Goal: Task Accomplishment & Management: Manage account settings

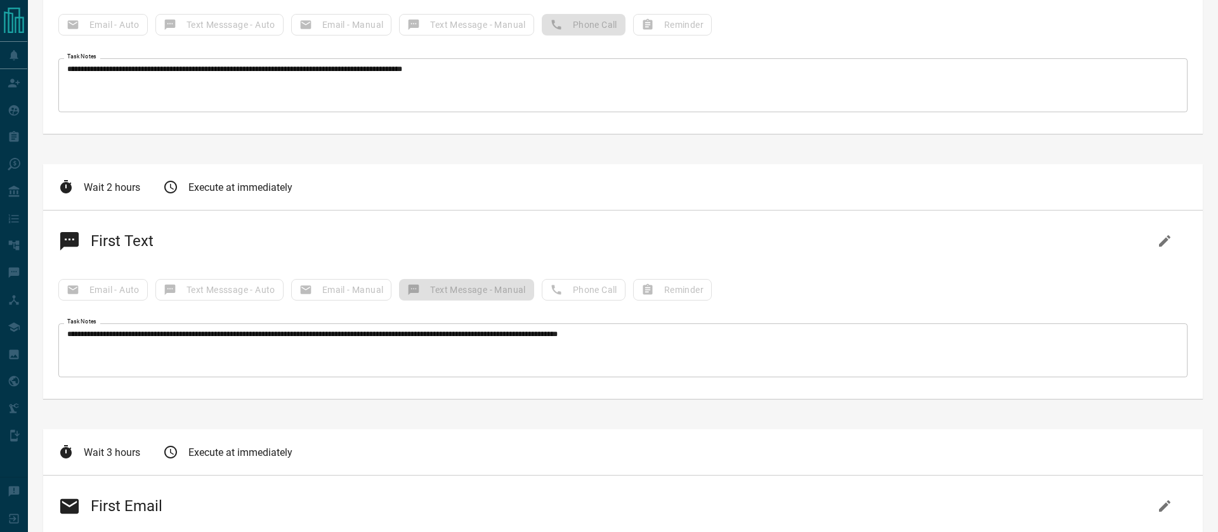
scroll to position [579, 0]
click at [327, 337] on textarea "**********" at bounding box center [623, 350] width 1112 height 43
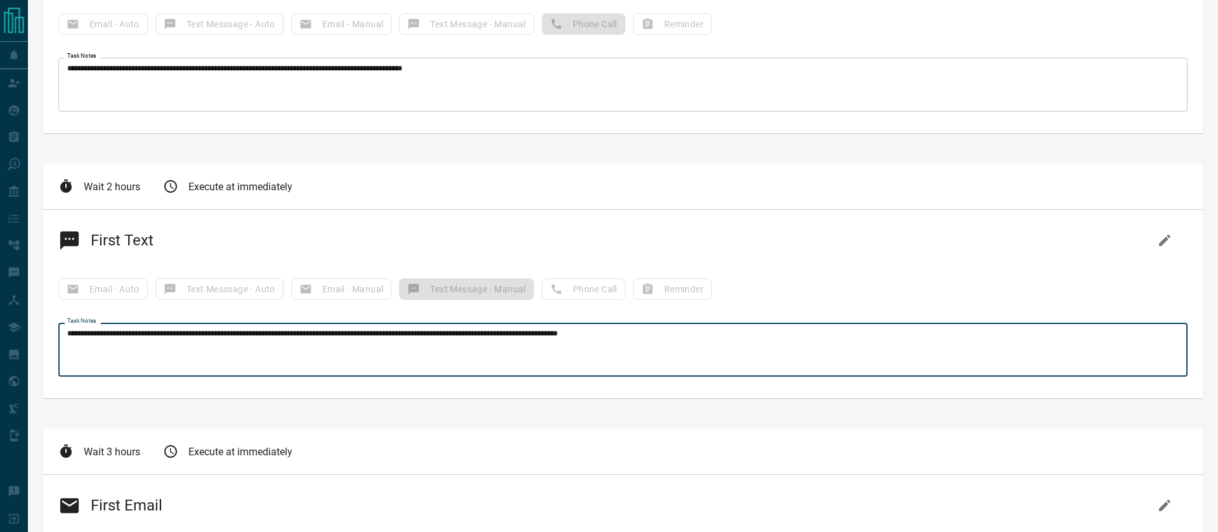
click at [327, 337] on textarea "**********" at bounding box center [623, 350] width 1112 height 43
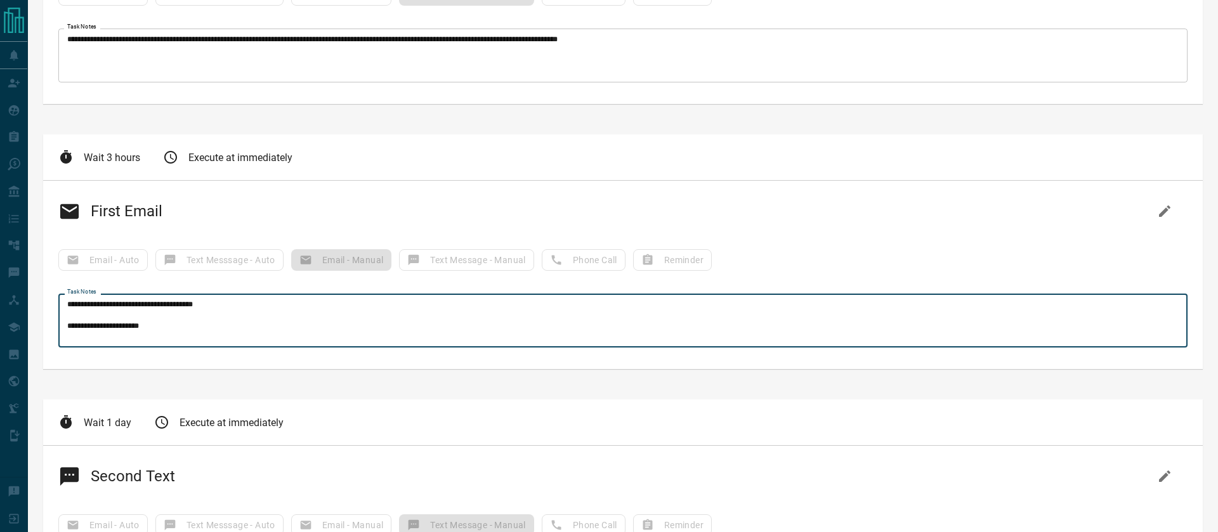
scroll to position [67, 0]
drag, startPoint x: 67, startPoint y: 303, endPoint x: 254, endPoint y: 393, distance: 207.7
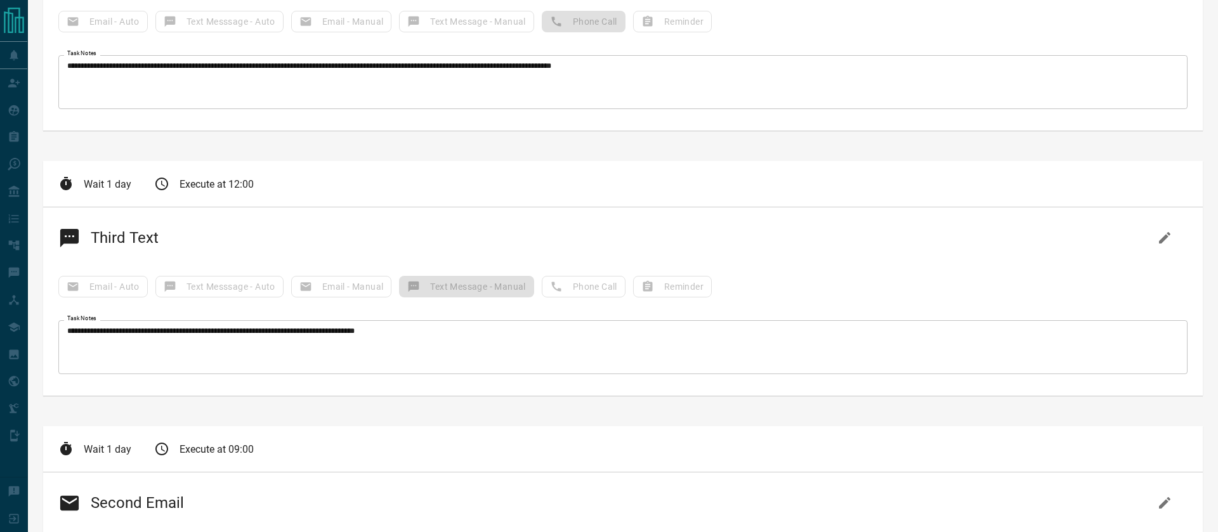
scroll to position [1651, 0]
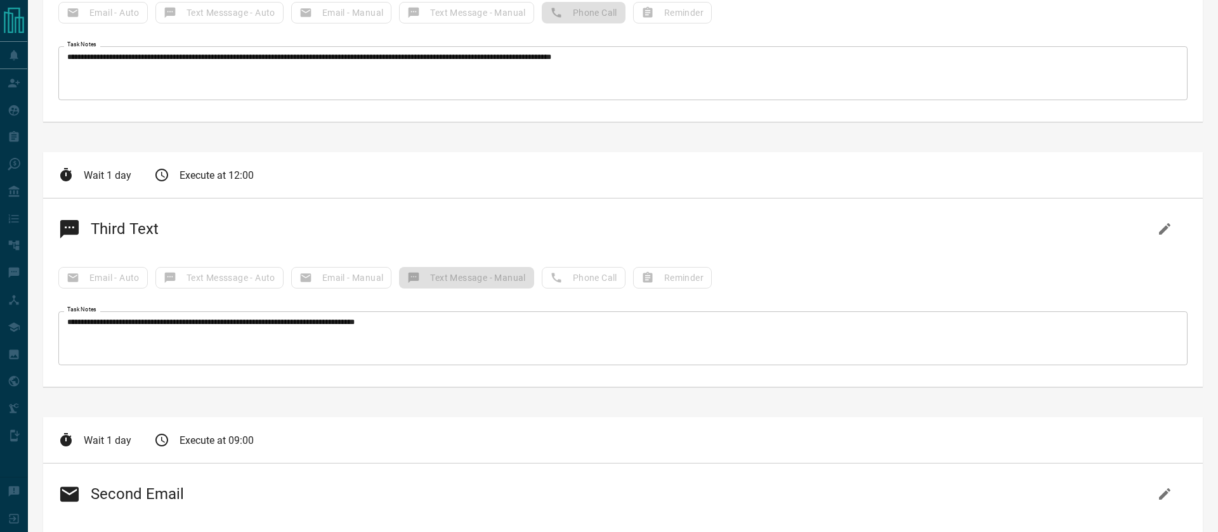
drag, startPoint x: 141, startPoint y: 323, endPoint x: 133, endPoint y: 34, distance: 289.4
click at [133, 34] on div "**********" at bounding box center [623, 137] width 1160 height 3152
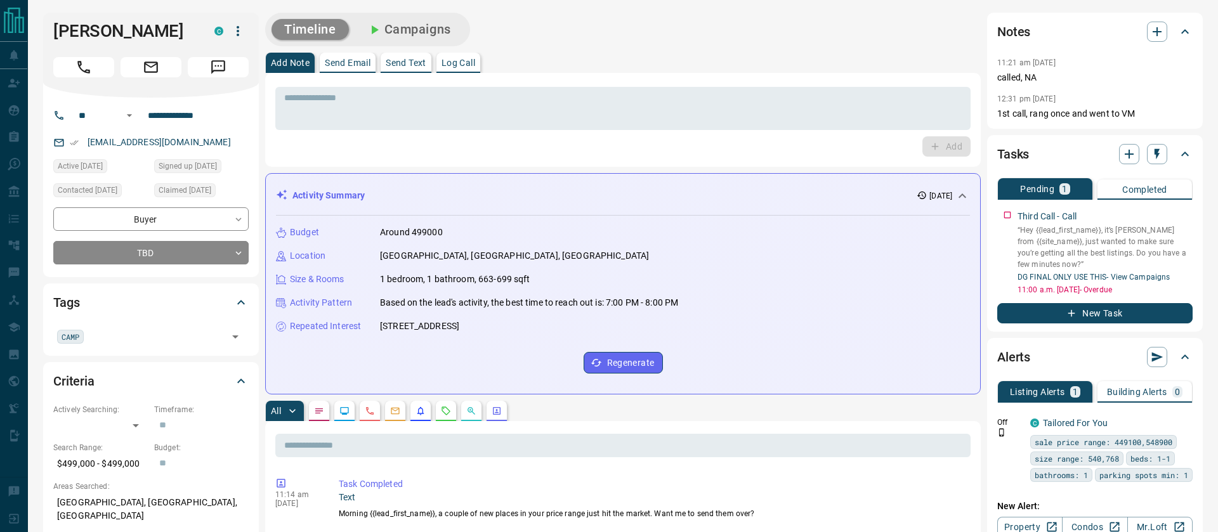
click at [410, 26] on button "Campaigns" at bounding box center [409, 29] width 110 height 21
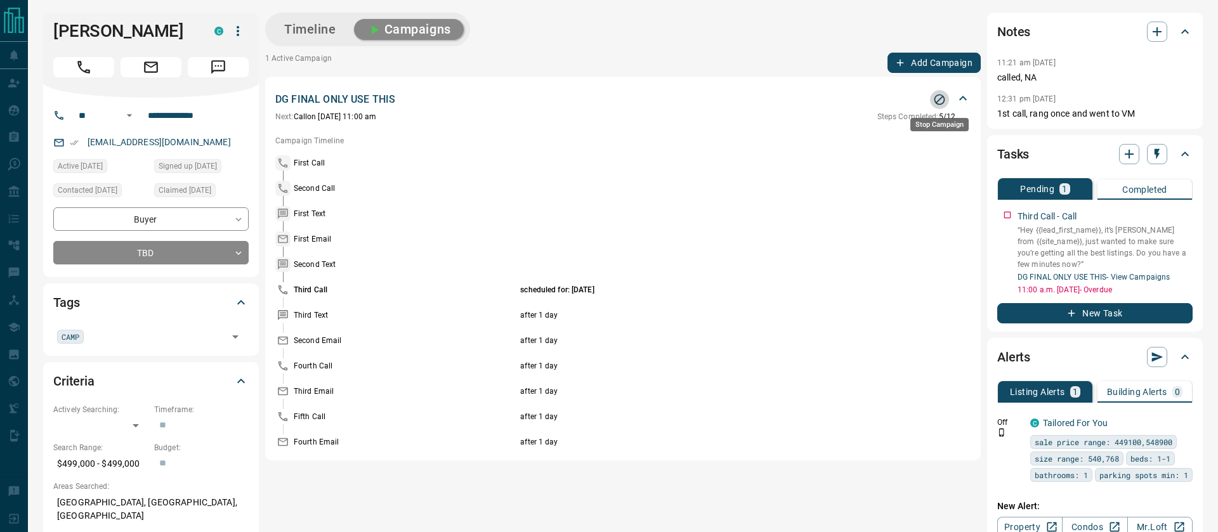
click at [946, 102] on button "Stop Campaign" at bounding box center [939, 99] width 19 height 19
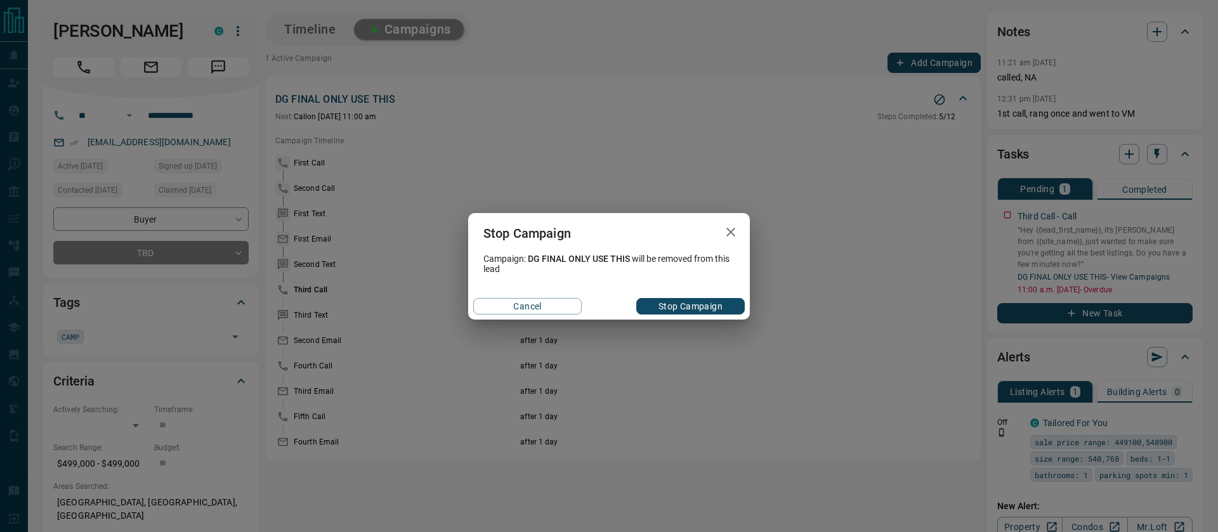
click at [702, 308] on button "Stop Campaign" at bounding box center [690, 306] width 108 height 16
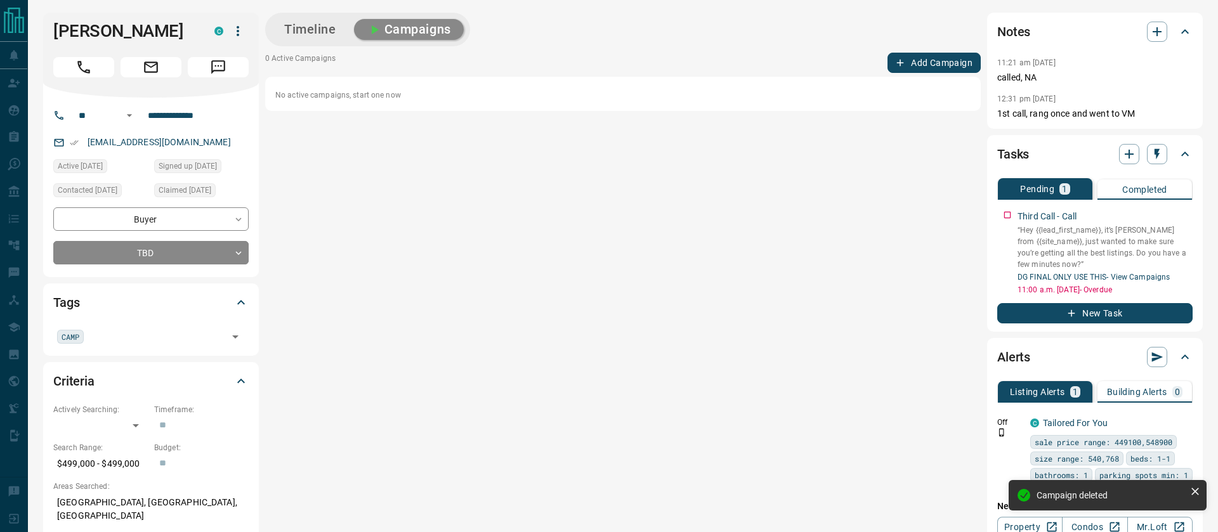
click at [294, 33] on button "Timeline" at bounding box center [310, 29] width 77 height 21
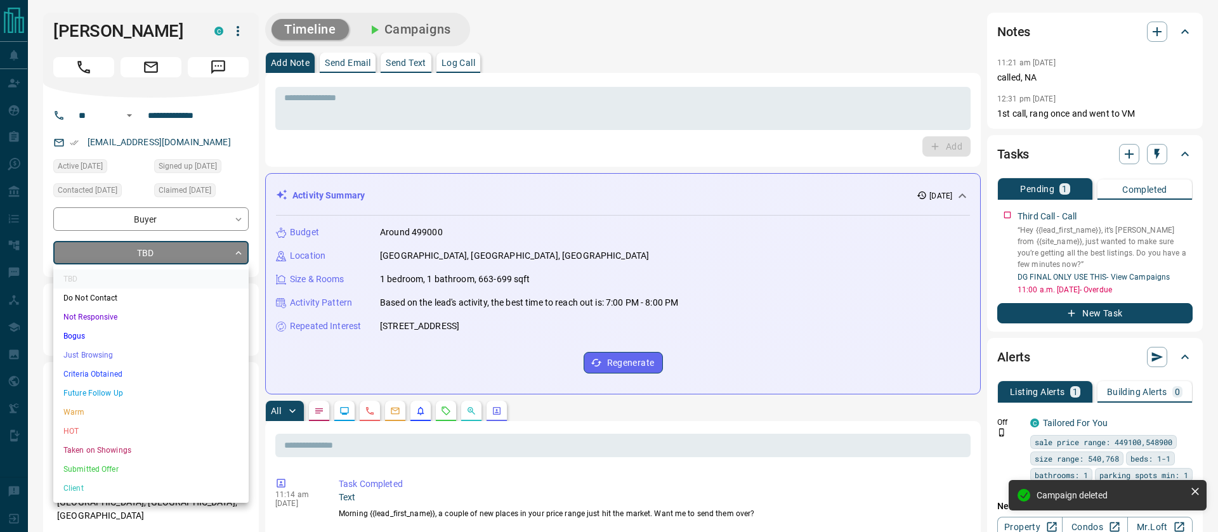
click at [100, 353] on li "Just Browsing" at bounding box center [150, 355] width 195 height 19
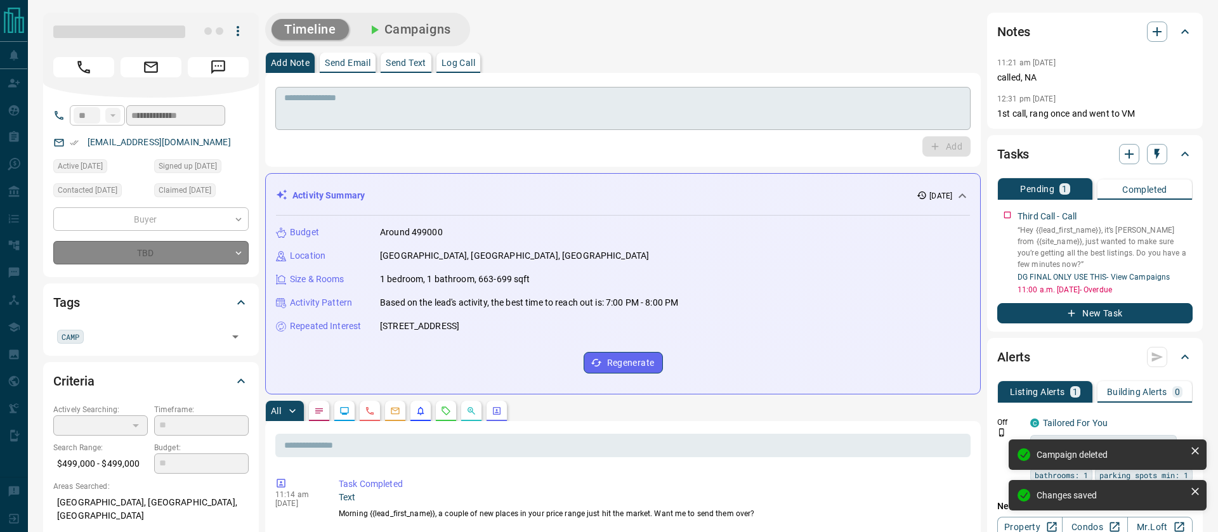
type input "*"
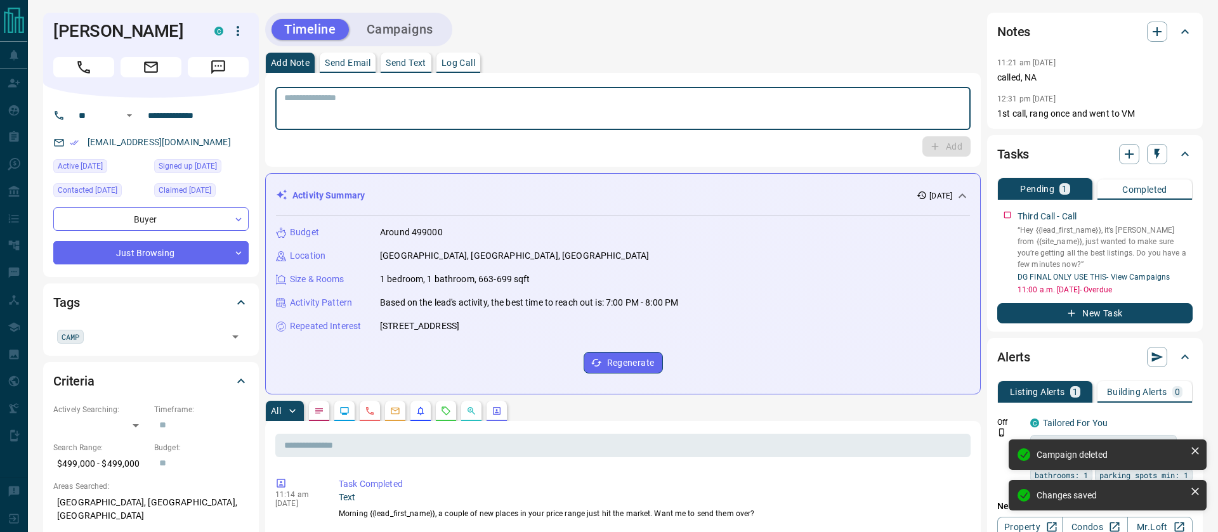
click at [338, 108] on textarea at bounding box center [623, 109] width 678 height 32
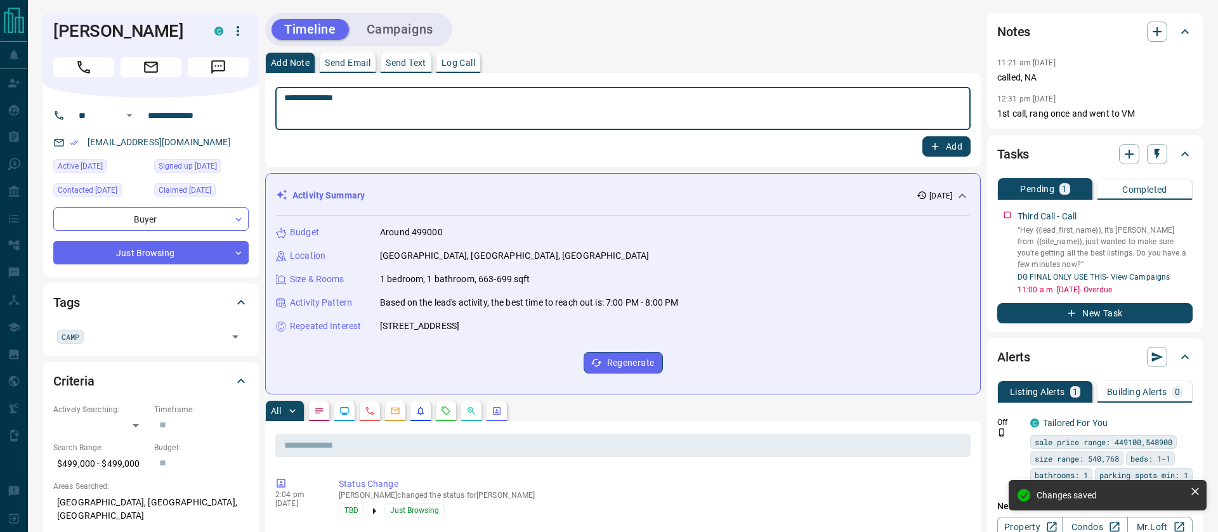
type textarea "**********"
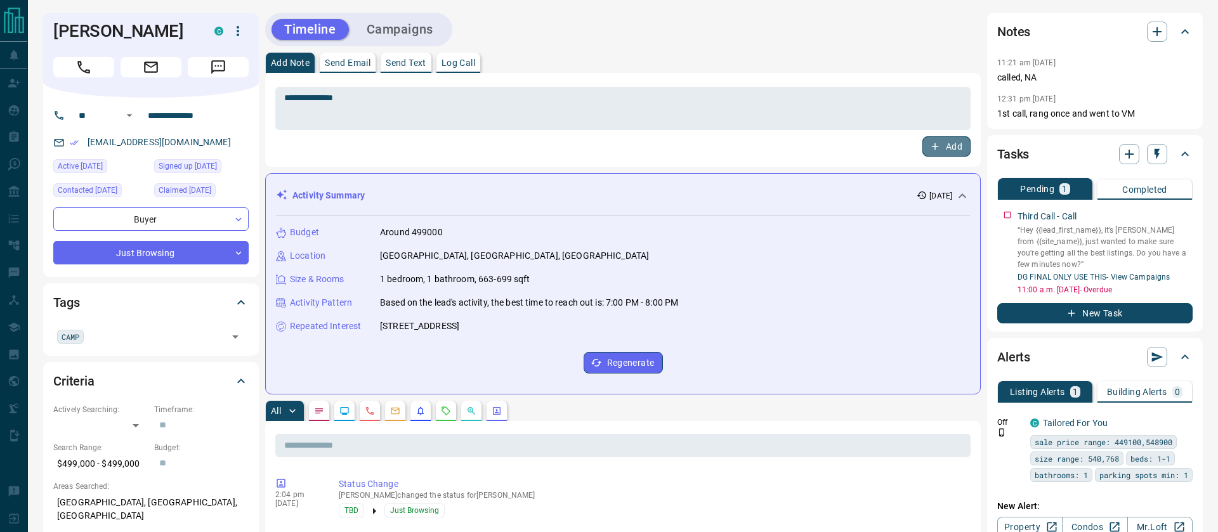
click at [954, 147] on button "Add" at bounding box center [946, 146] width 48 height 20
click at [416, 19] on button "Campaigns" at bounding box center [400, 29] width 92 height 21
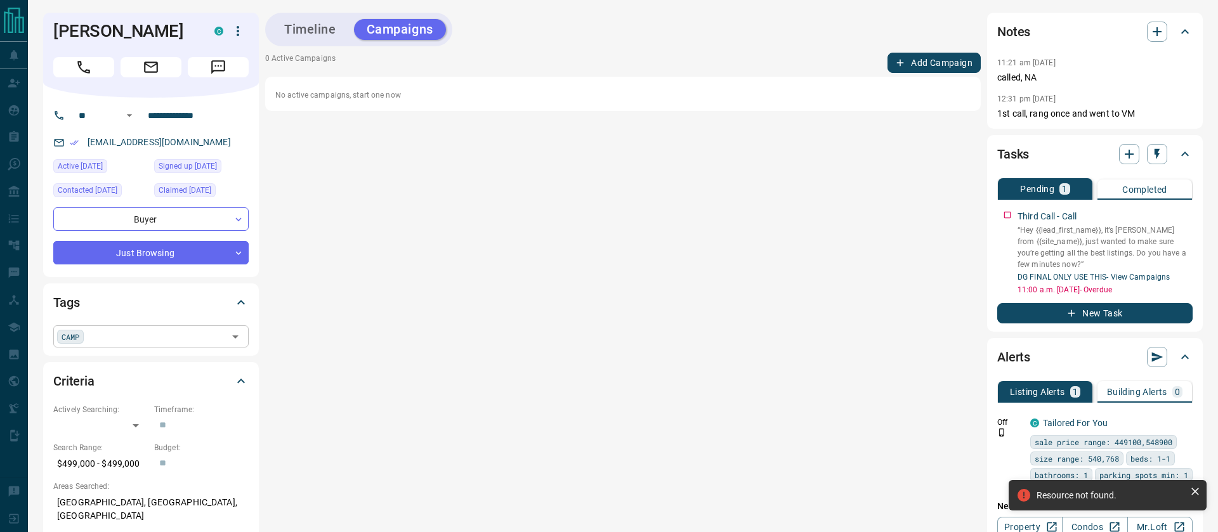
click at [76, 337] on span "CAMP" at bounding box center [71, 337] width 18 height 13
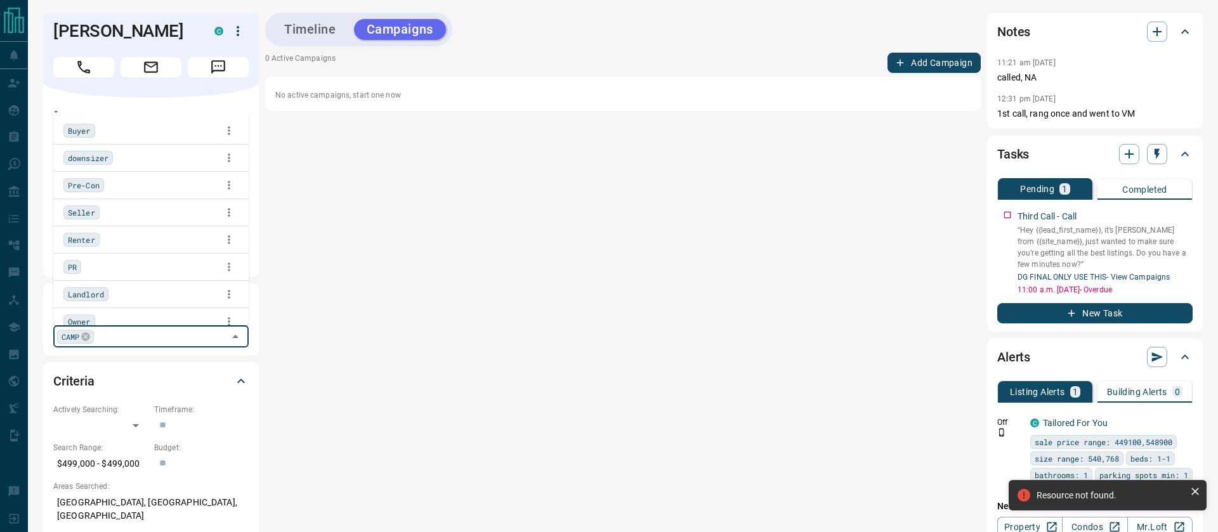
scroll to position [64, 0]
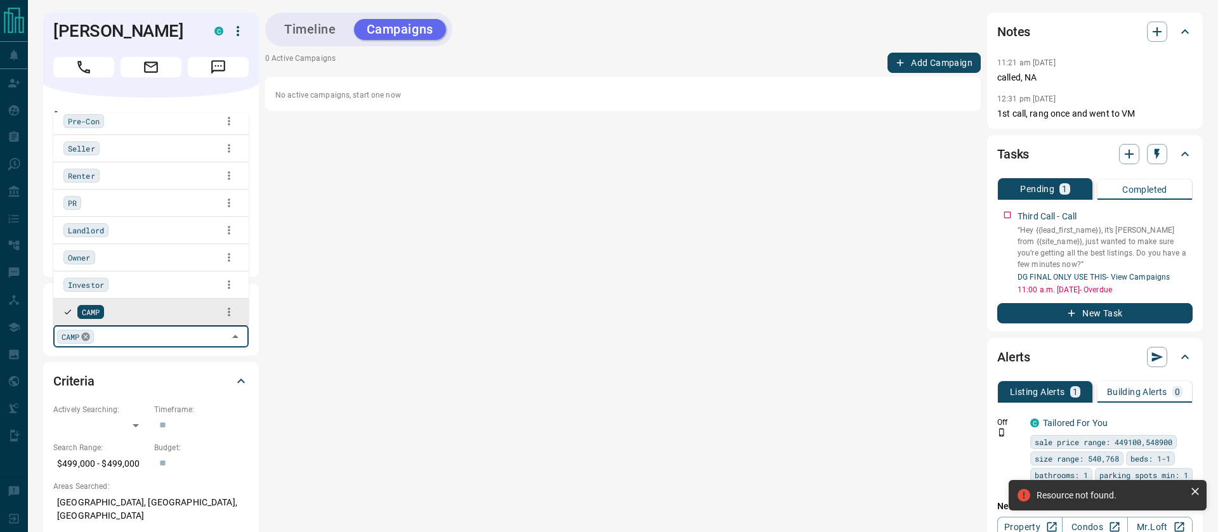
click at [89, 336] on icon at bounding box center [86, 336] width 8 height 8
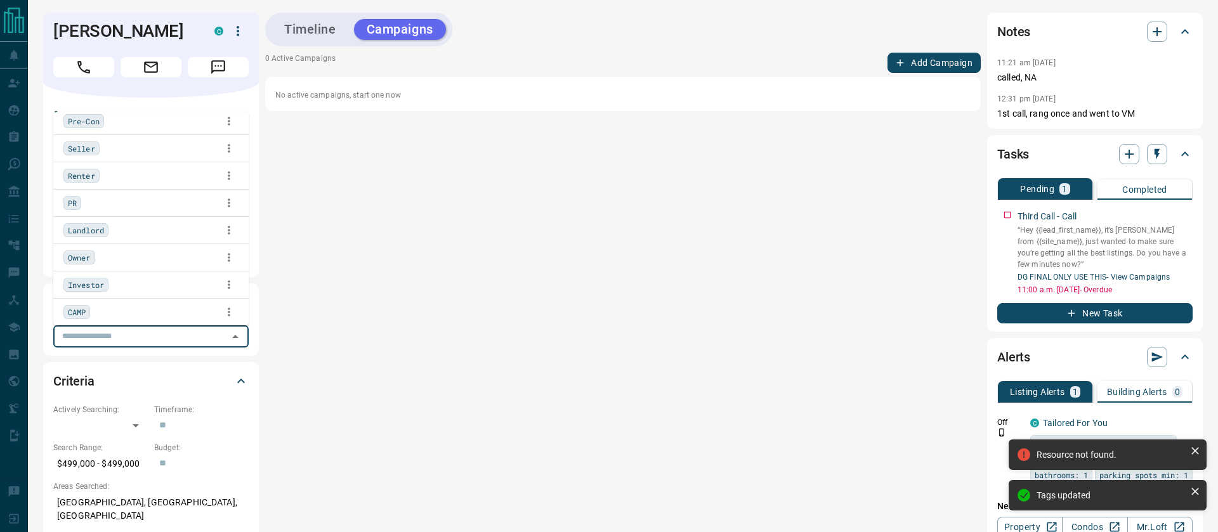
click at [429, 261] on div "Timeline Campaigns 0 Active Campaigns Add Campaign No active campaigns, start o…" at bounding box center [623, 330] width 716 height 634
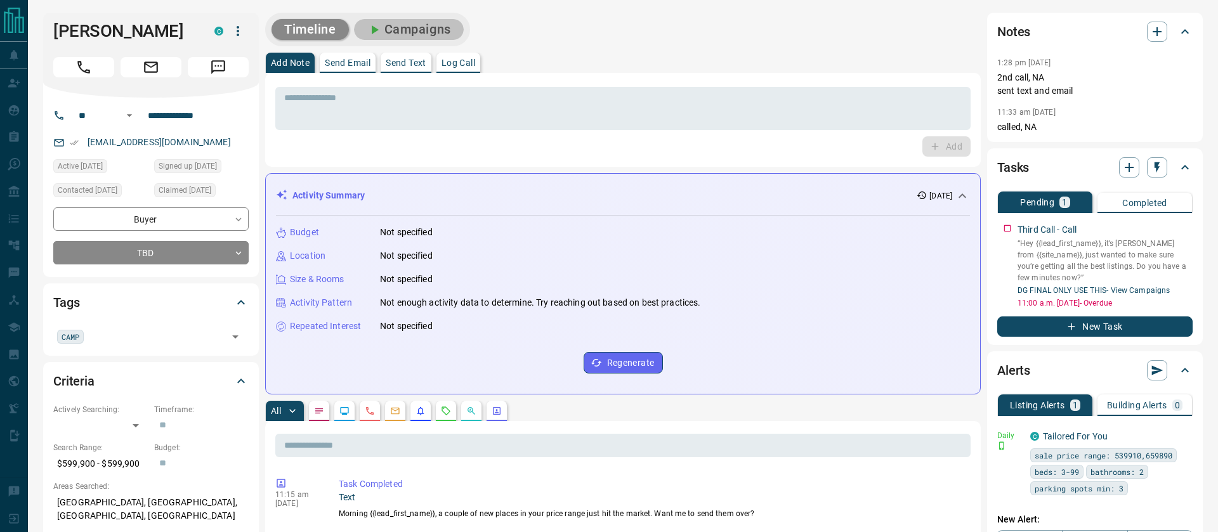
click at [419, 37] on button "Campaigns" at bounding box center [409, 29] width 110 height 21
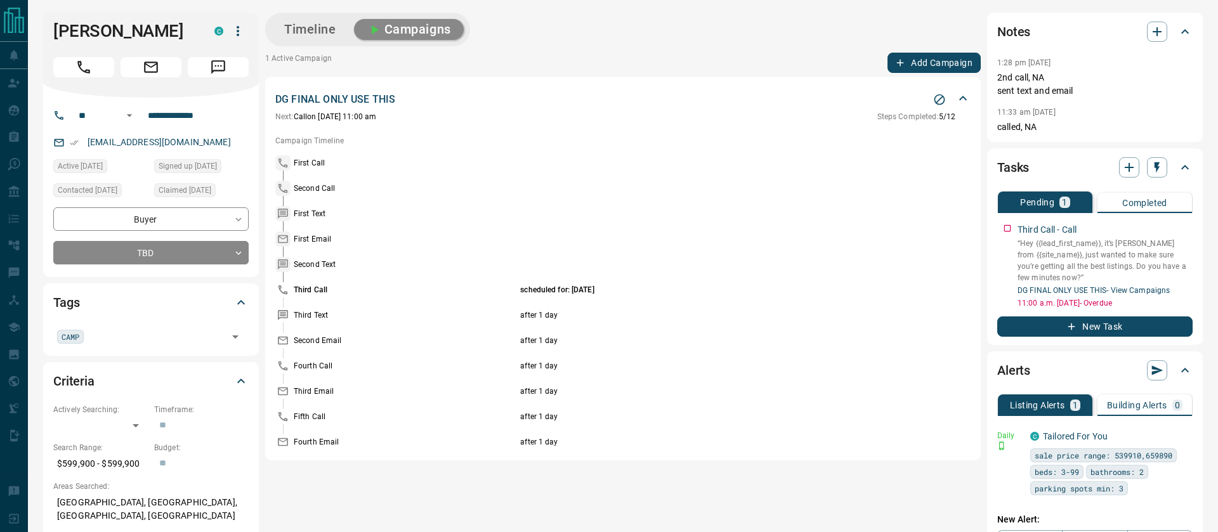
click at [938, 101] on icon "Stop Campaign" at bounding box center [939, 99] width 13 height 13
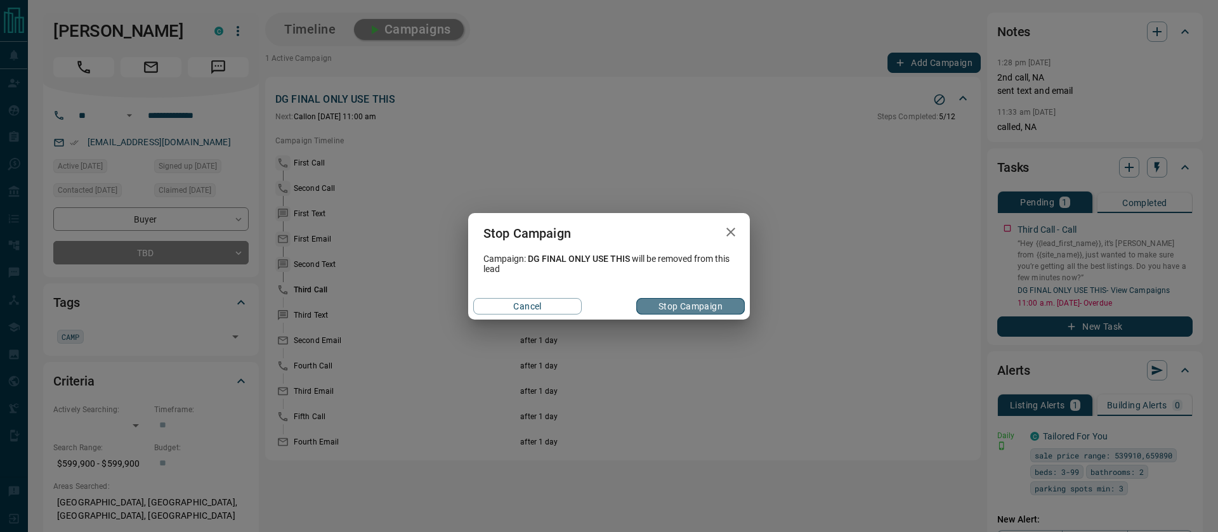
click at [686, 303] on button "Stop Campaign" at bounding box center [690, 306] width 108 height 16
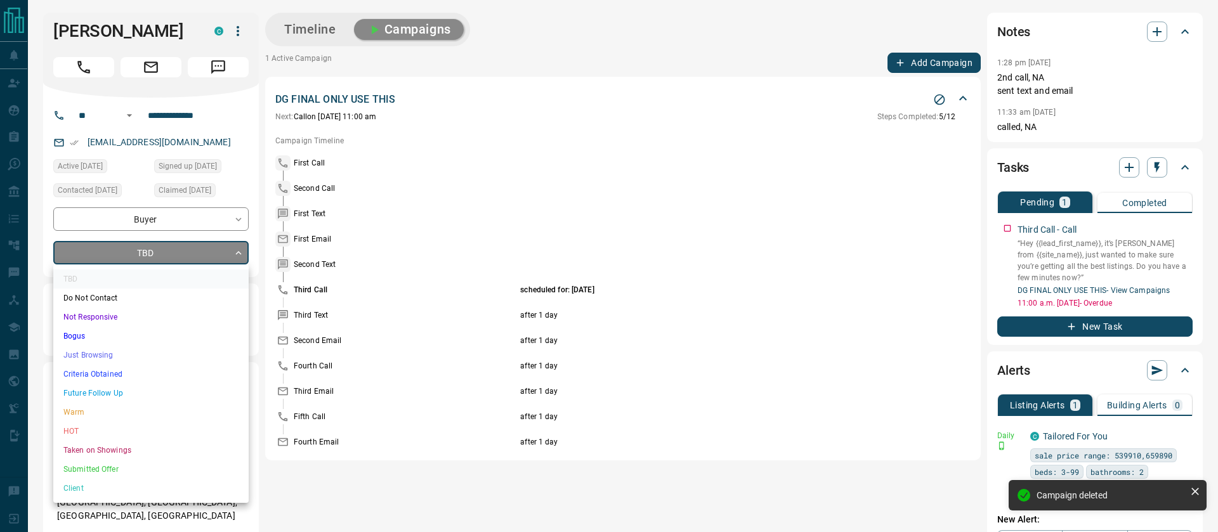
click at [81, 249] on body "**********" at bounding box center [609, 525] width 1218 height 1051
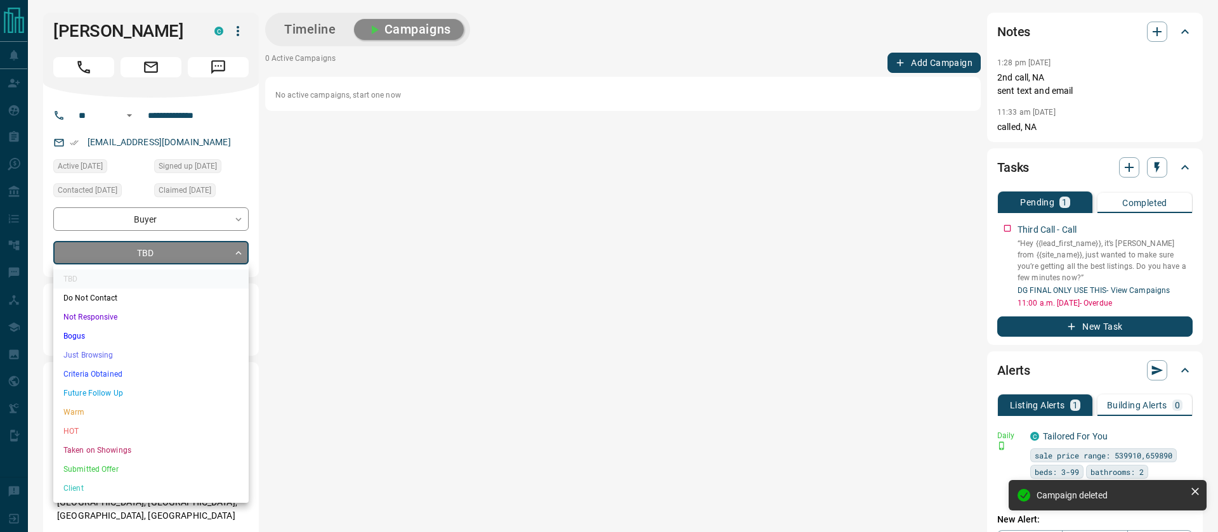
click at [86, 322] on li "Not Responsive" at bounding box center [150, 317] width 195 height 19
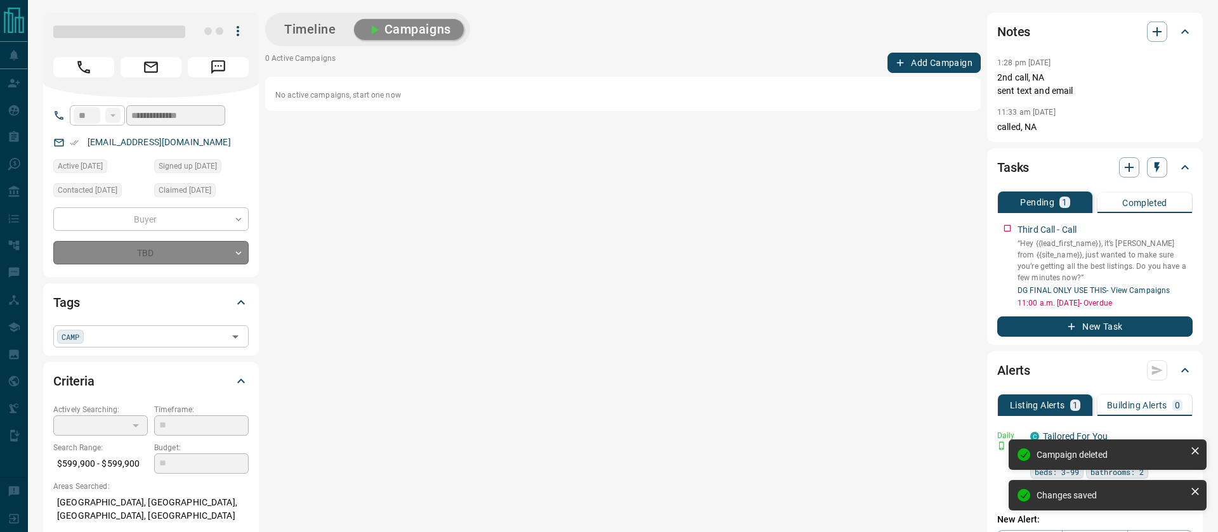
type input "*"
click at [70, 332] on span "CAMP" at bounding box center [71, 337] width 18 height 13
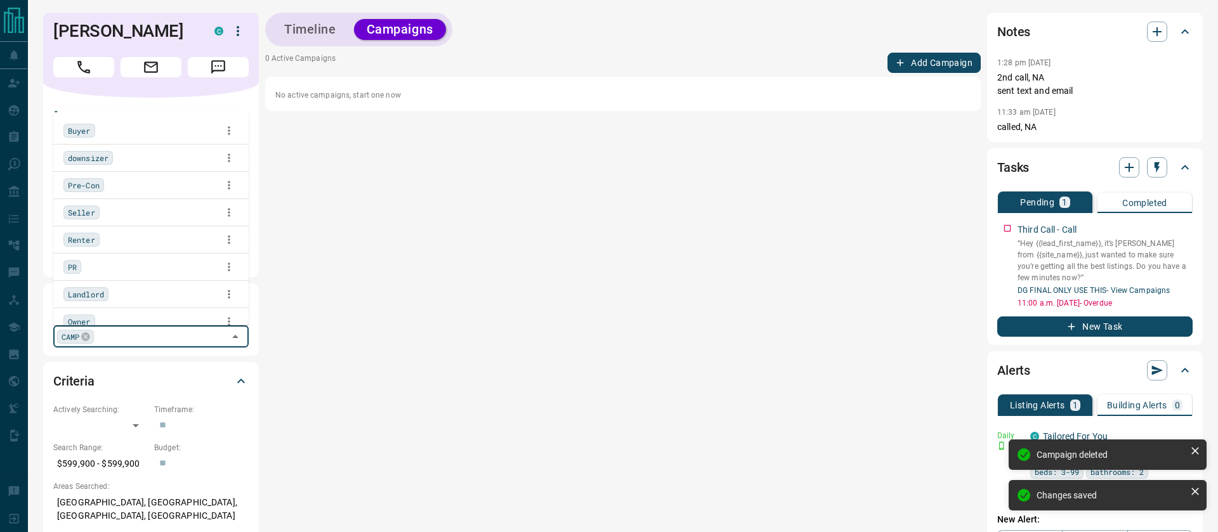
scroll to position [64, 0]
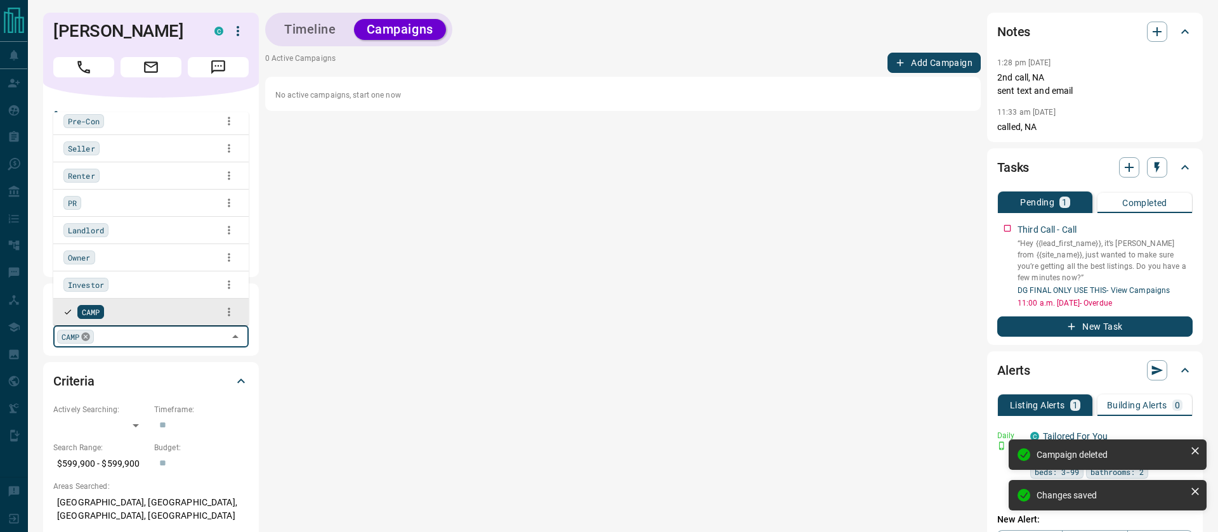
click at [84, 341] on icon at bounding box center [86, 337] width 10 height 10
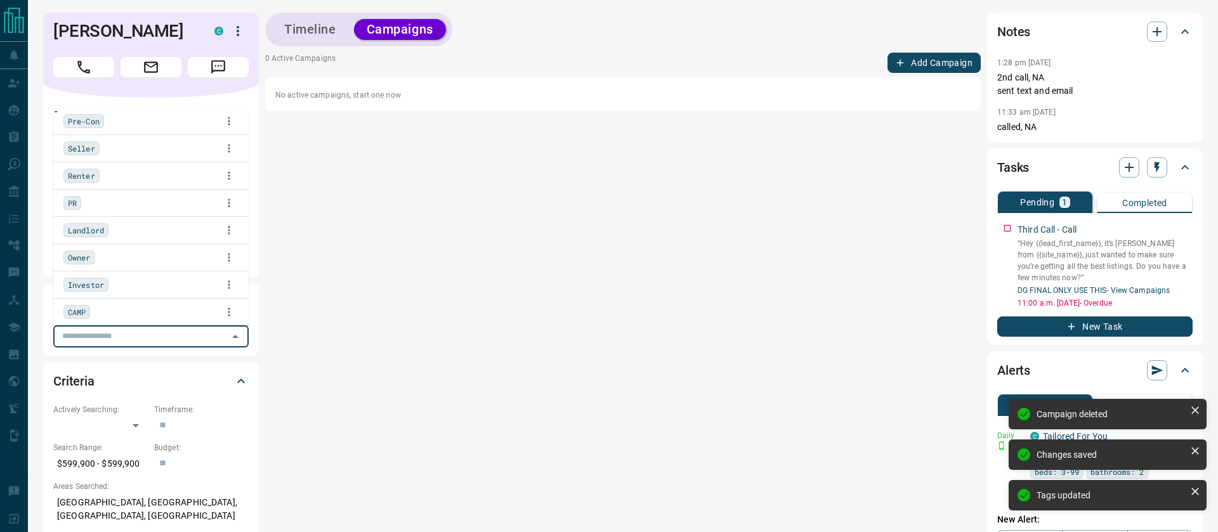
click at [291, 45] on div "Timeline Campaigns" at bounding box center [358, 30] width 187 height 34
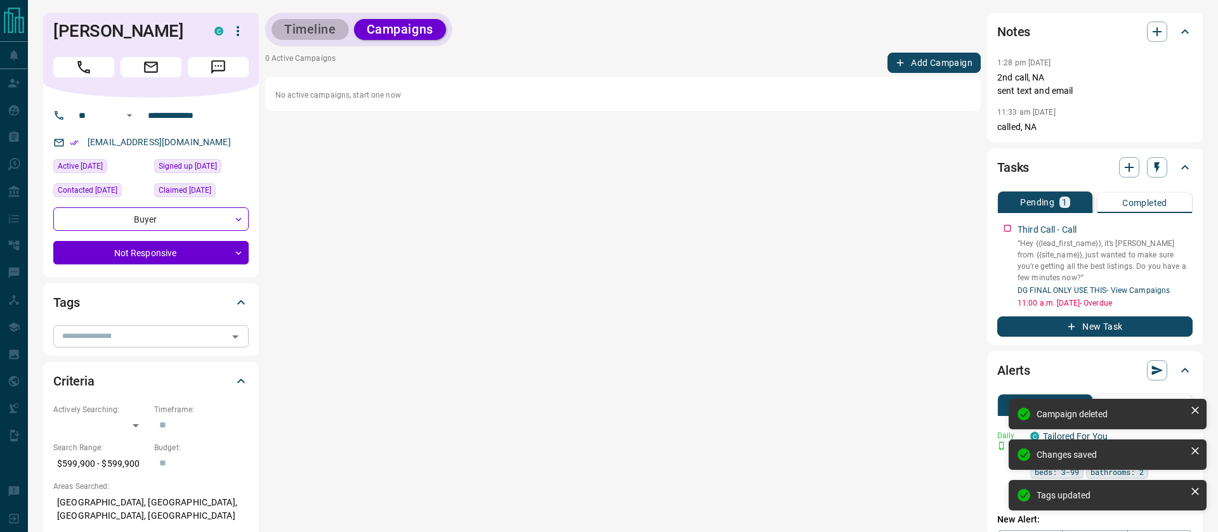
click at [302, 30] on button "Timeline" at bounding box center [310, 29] width 77 height 21
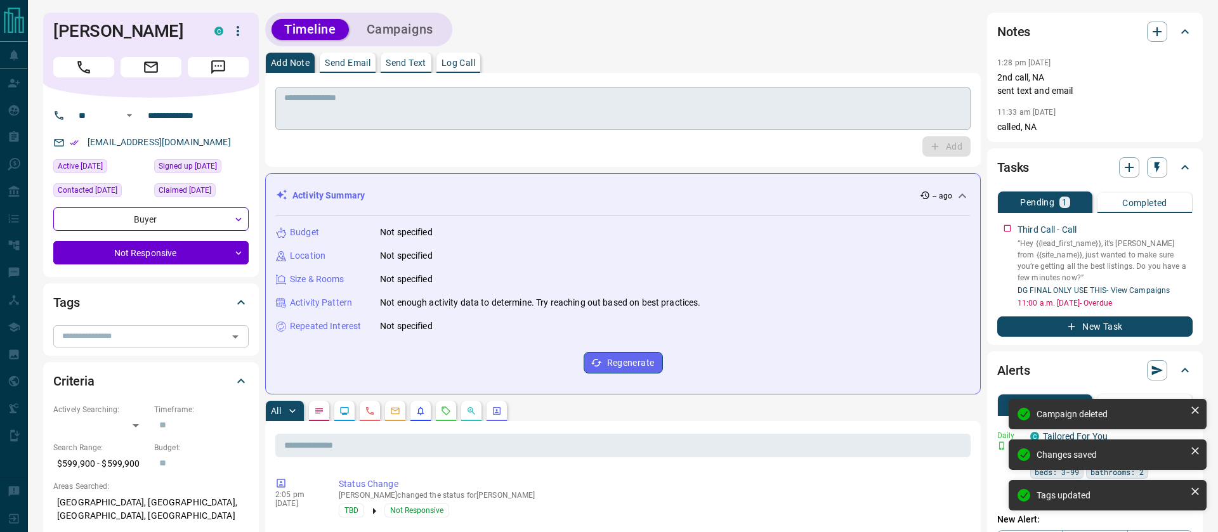
click at [353, 117] on textarea at bounding box center [623, 109] width 678 height 32
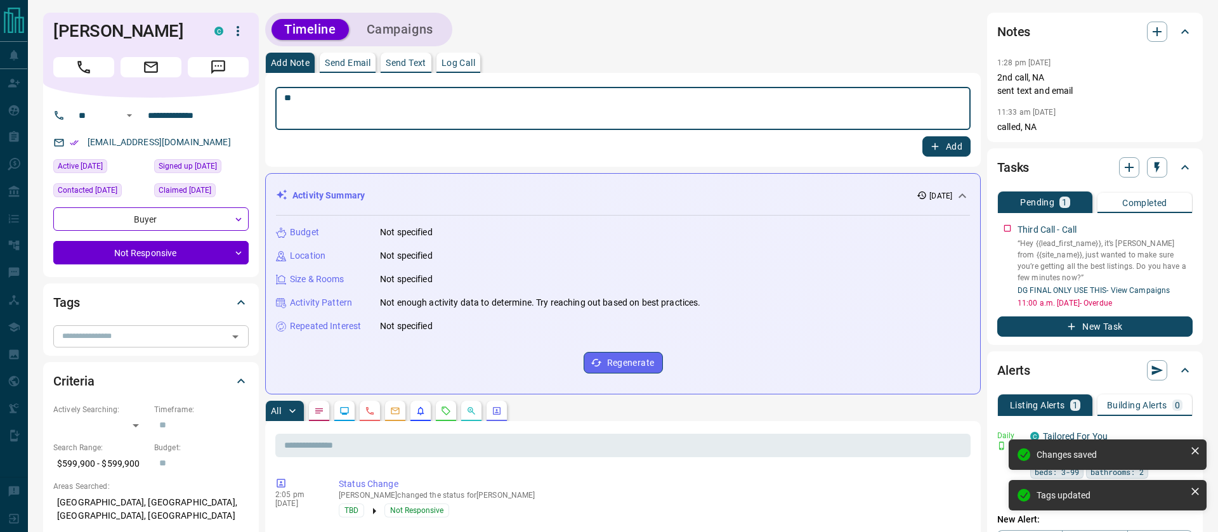
type textarea "*"
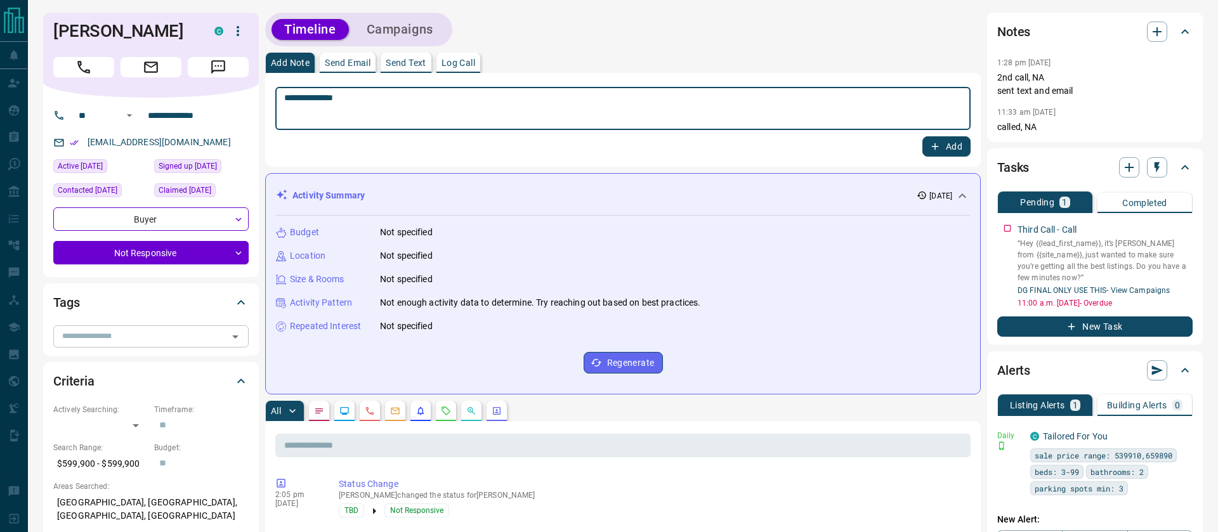
type textarea "**********"
click at [931, 148] on icon "button" at bounding box center [934, 146] width 11 height 11
